Goal: Navigation & Orientation: Find specific page/section

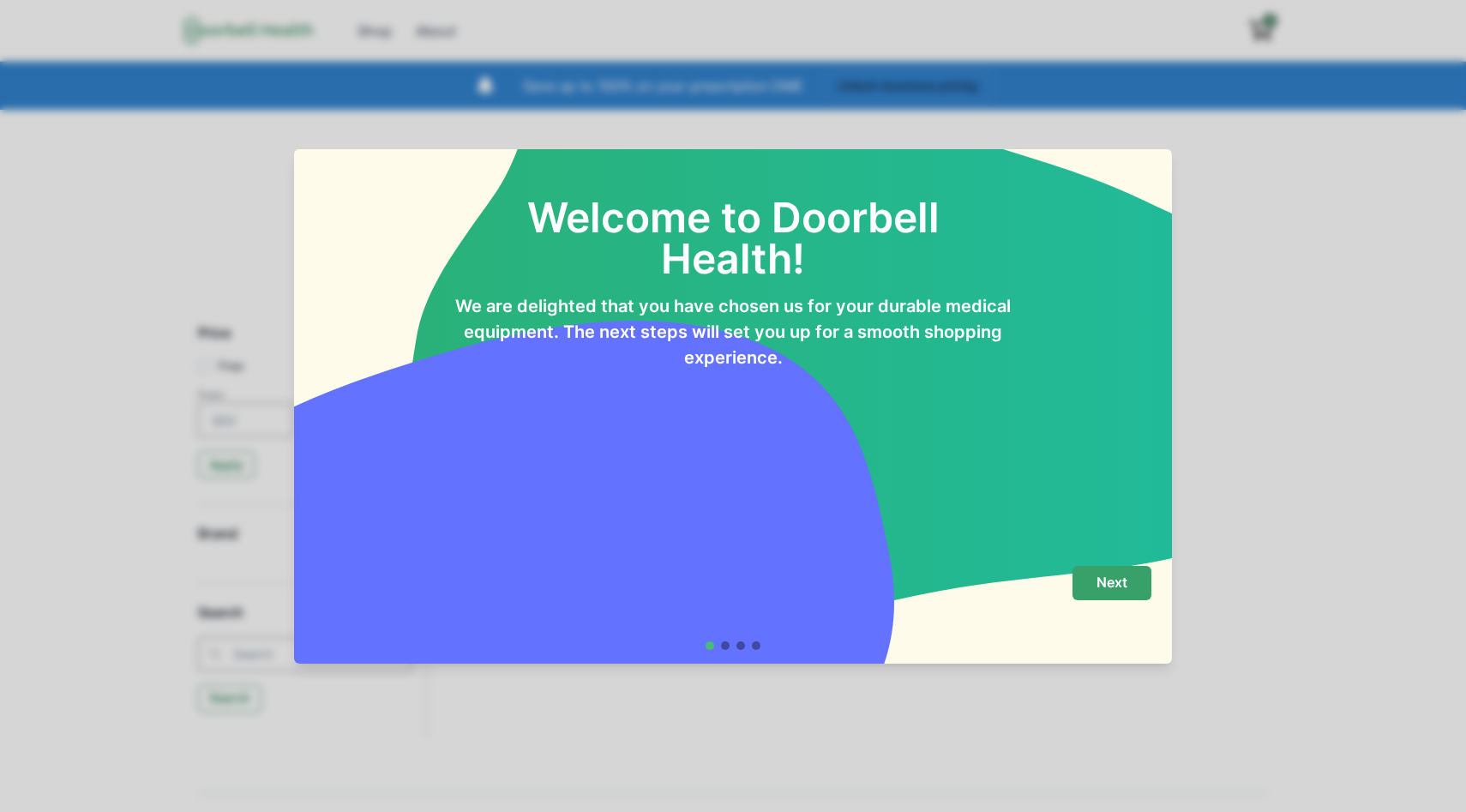
click at [1113, 581] on p "Next" at bounding box center [1112, 582] width 31 height 16
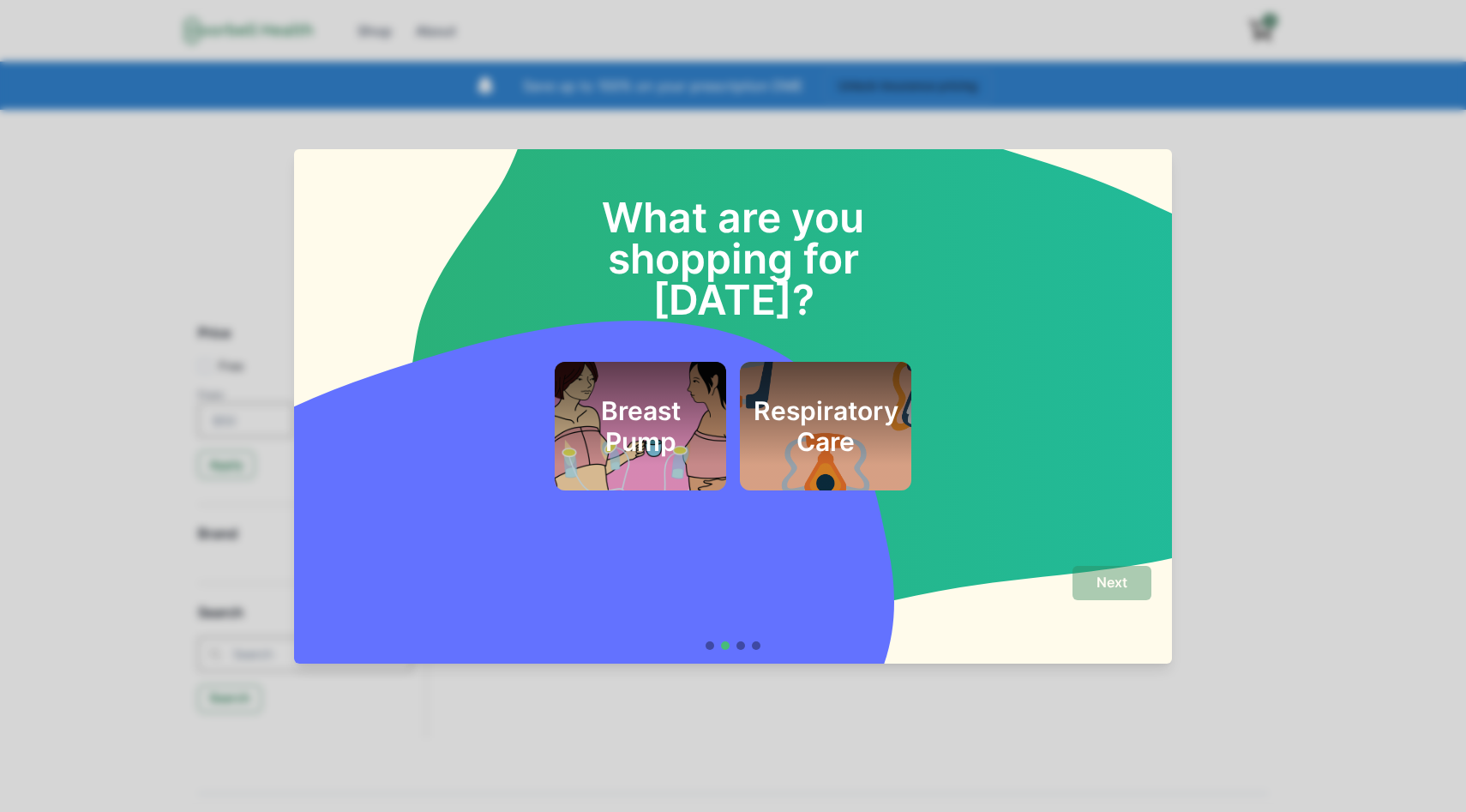
click at [1309, 357] on div "What are you shopping for today? Breast Pump Respiratory Care Next" at bounding box center [733, 406] width 1466 height 812
click at [77, 415] on div "What are you shopping for today? Breast Pump Respiratory Care Next" at bounding box center [733, 406] width 1466 height 812
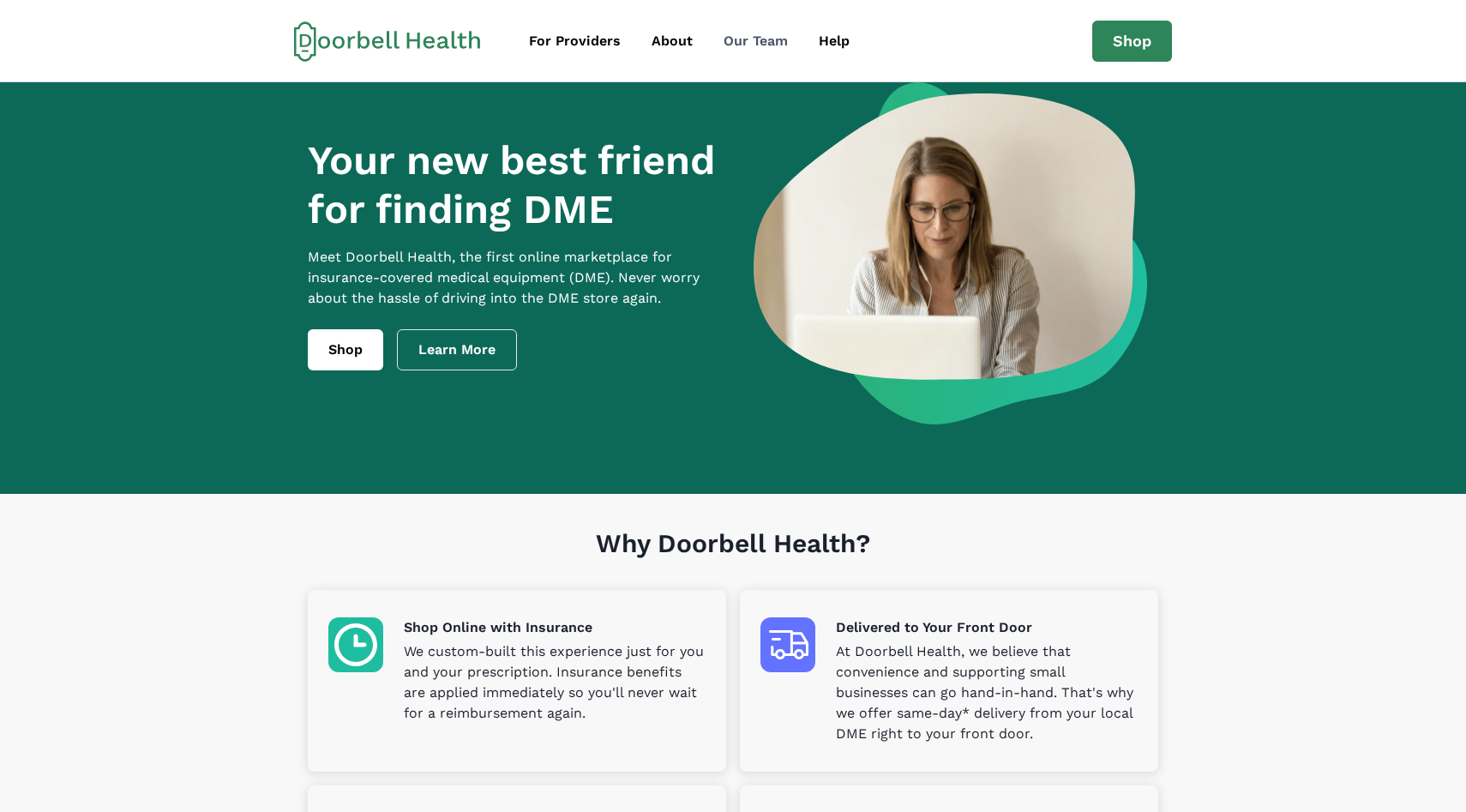
click at [748, 42] on div "Our Team" at bounding box center [756, 41] width 64 height 21
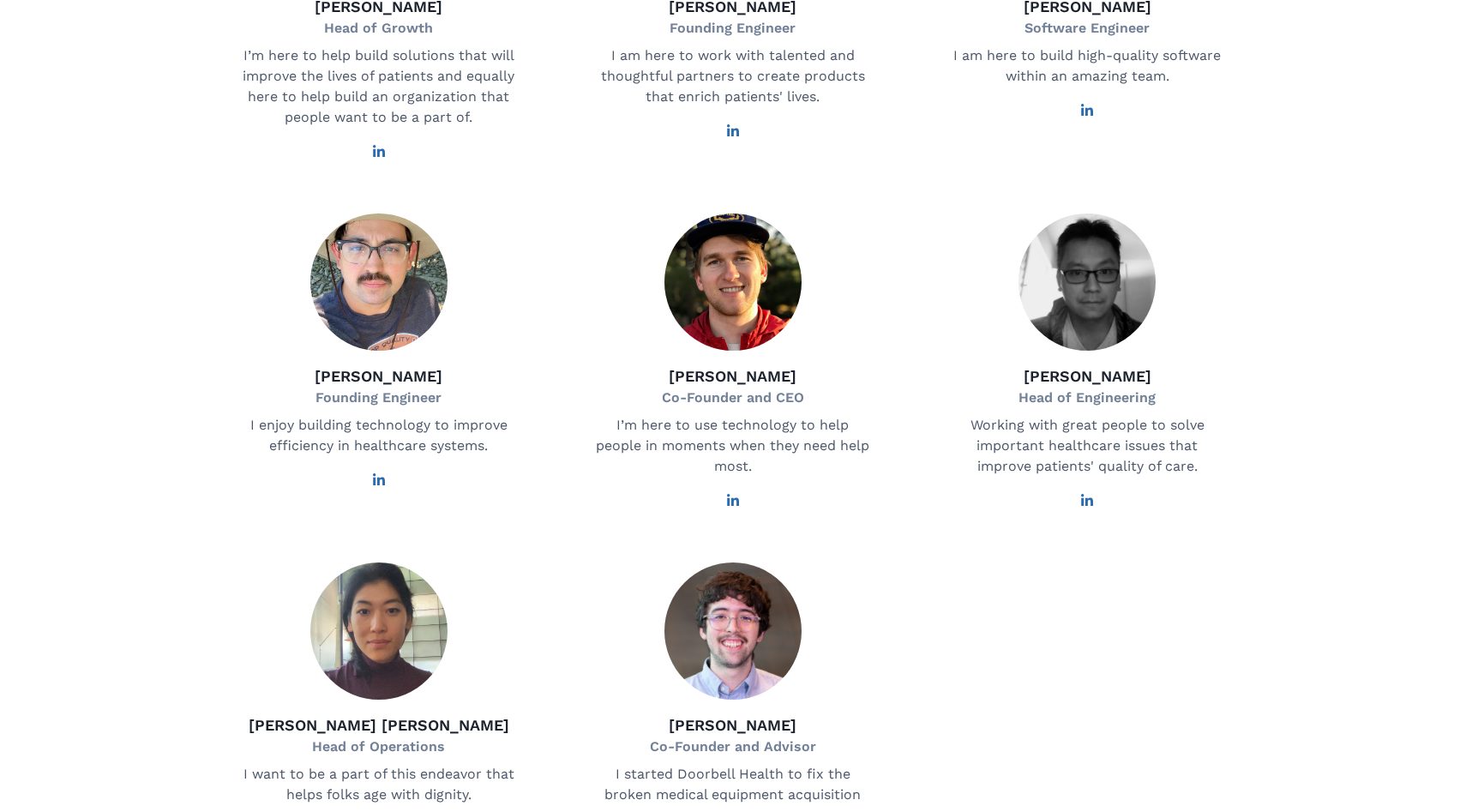
scroll to position [554, 0]
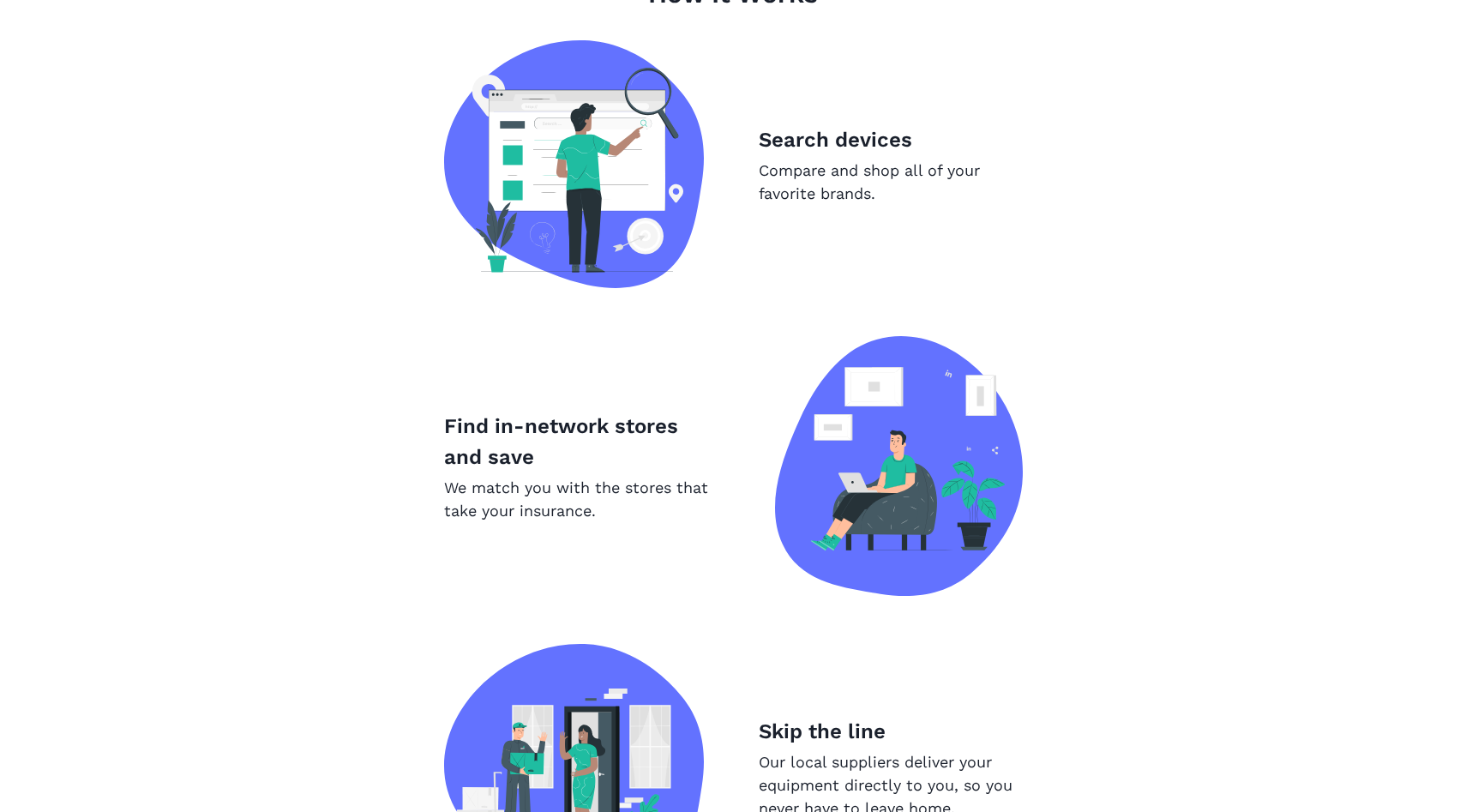
scroll to position [1099, 0]
